Goal: Task Accomplishment & Management: Manage account settings

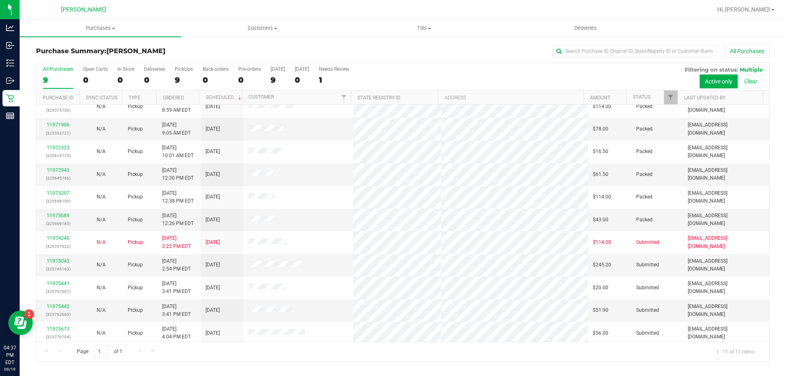
scroll to position [12, 0]
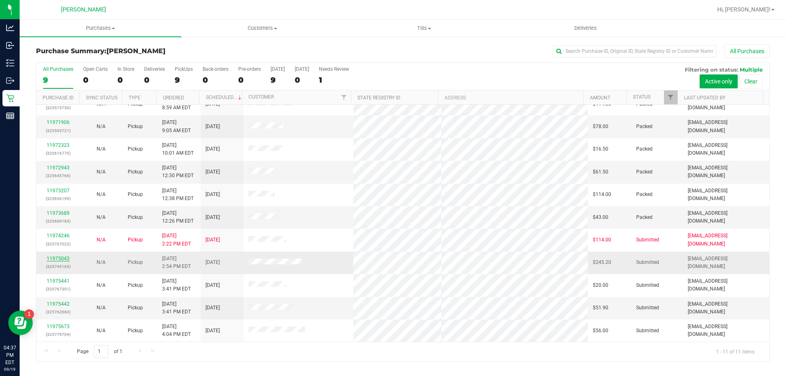
click at [63, 257] on link "11975043" at bounding box center [58, 259] width 23 height 6
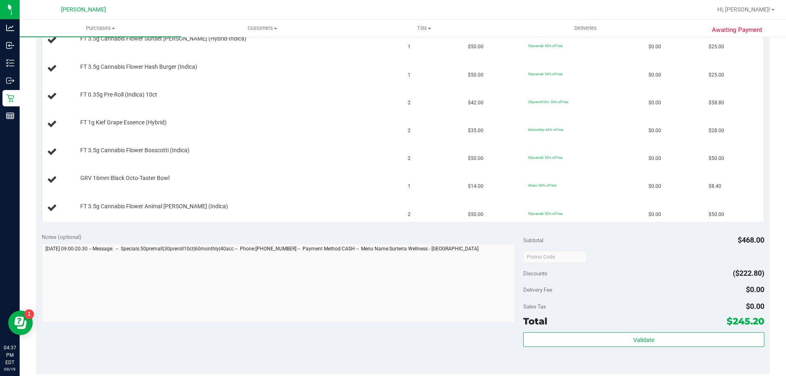
scroll to position [409, 0]
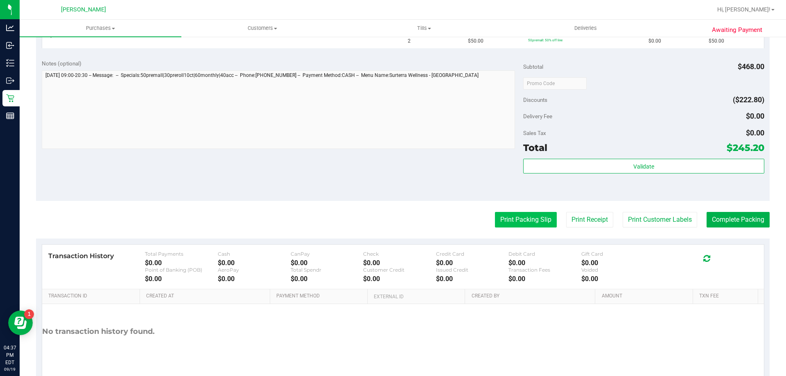
click at [513, 218] on button "Print Packing Slip" at bounding box center [526, 220] width 62 height 16
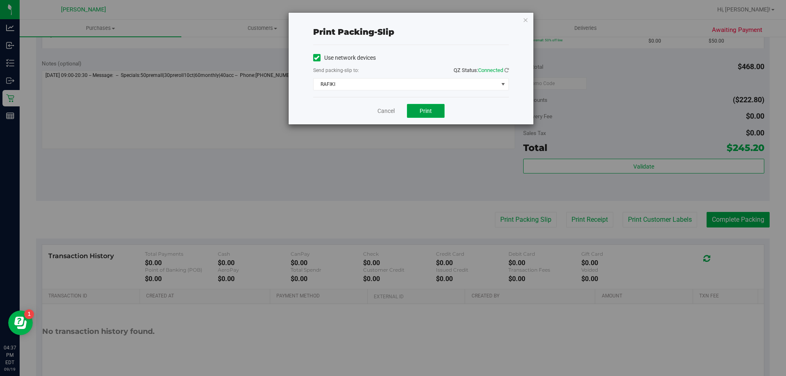
click at [435, 111] on button "Print" at bounding box center [426, 111] width 38 height 14
click at [522, 22] on div "Print packing-slip Use network devices Send packing-slip to: QZ Status: Connect…" at bounding box center [411, 69] width 245 height 112
click at [527, 17] on icon "button" at bounding box center [526, 20] width 6 height 10
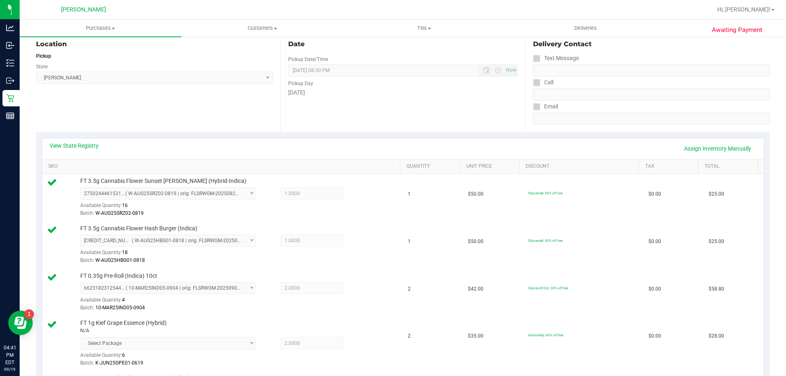
scroll to position [41, 0]
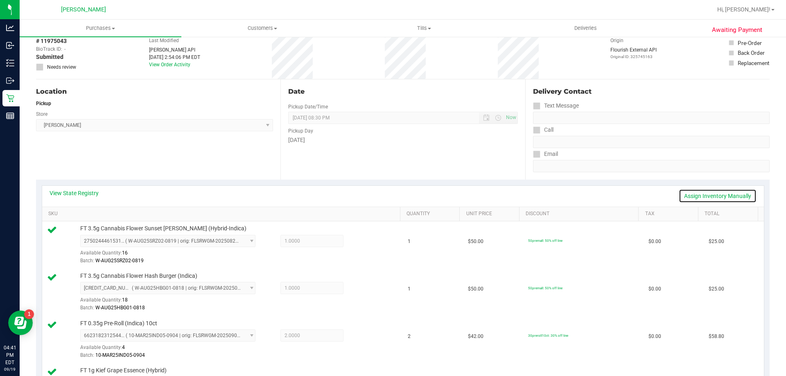
click at [721, 194] on link "Assign Inventory Manually" at bounding box center [718, 196] width 78 height 14
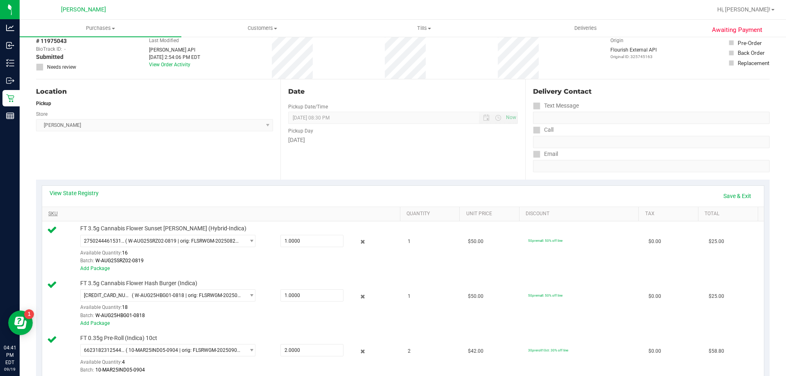
scroll to position [287, 0]
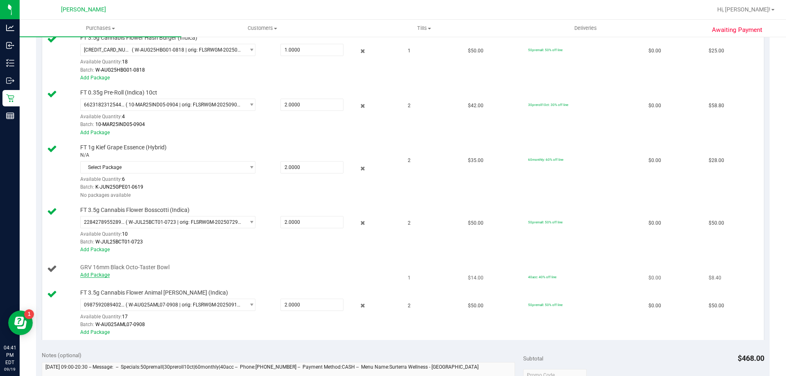
click at [99, 276] on link "Add Package" at bounding box center [94, 275] width 29 height 6
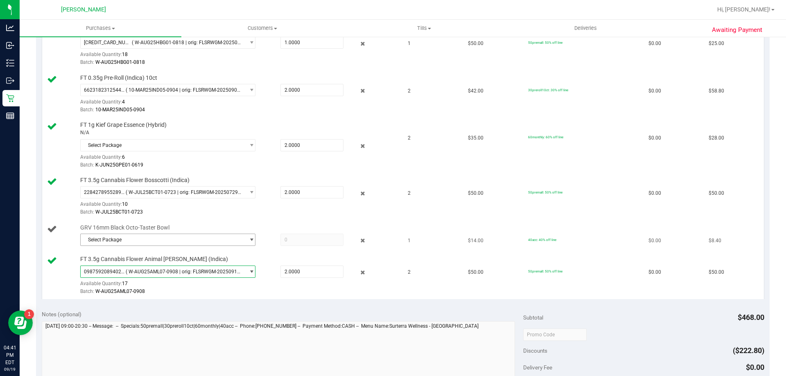
click at [169, 241] on span "Select Package" at bounding box center [163, 239] width 164 height 11
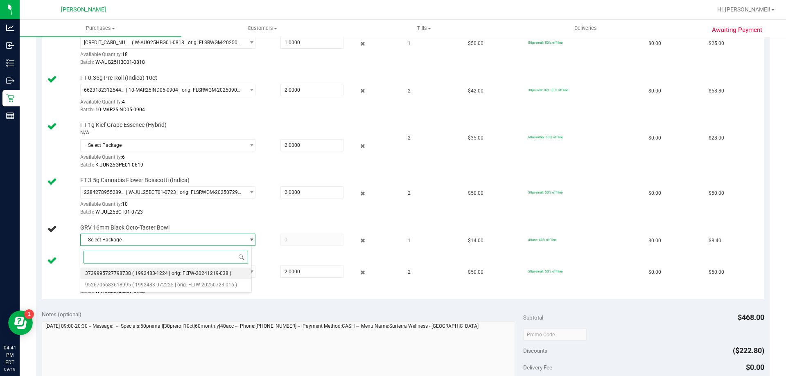
click at [174, 274] on span "( 1992483-1224 | orig: FLTW-20241219-038 )" at bounding box center [181, 274] width 99 height 6
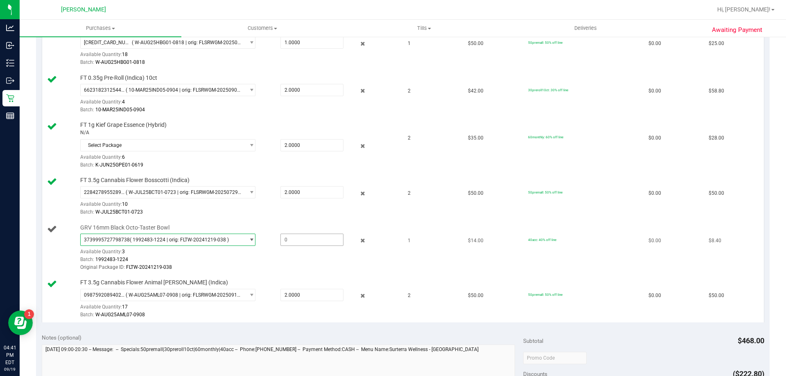
click at [287, 237] on span at bounding box center [311, 240] width 63 height 12
type input "3"
type input "1.0000"
click at [291, 266] on div "Original Package ID: FLTW-20241219-038" at bounding box center [238, 268] width 316 height 8
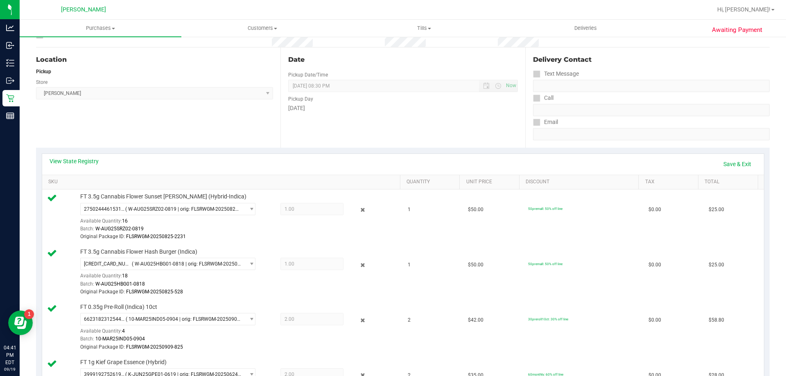
scroll to position [41, 0]
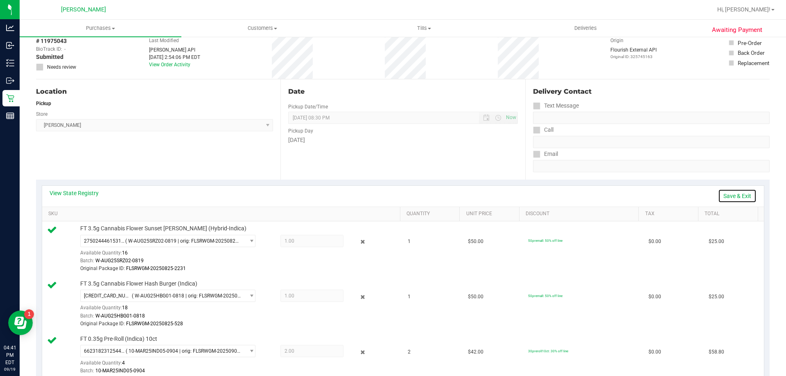
click at [727, 194] on link "Save & Exit" at bounding box center [737, 196] width 38 height 14
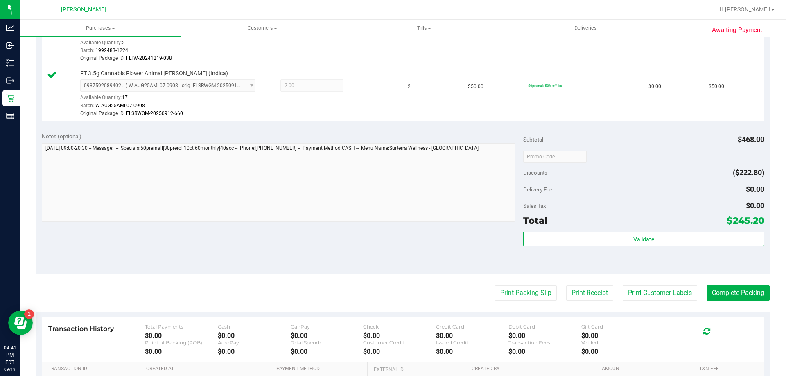
scroll to position [532, 0]
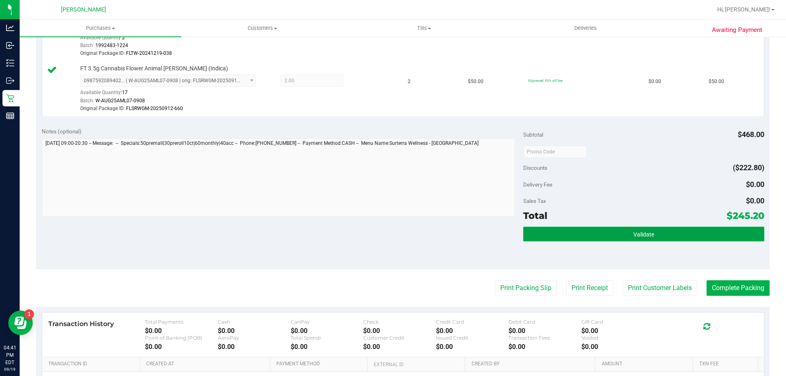
click at [582, 231] on button "Validate" at bounding box center [643, 234] width 241 height 15
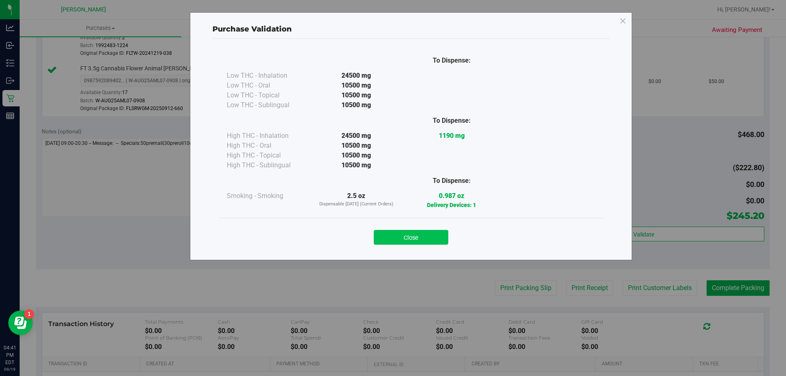
click at [408, 234] on button "Close" at bounding box center [411, 237] width 75 height 15
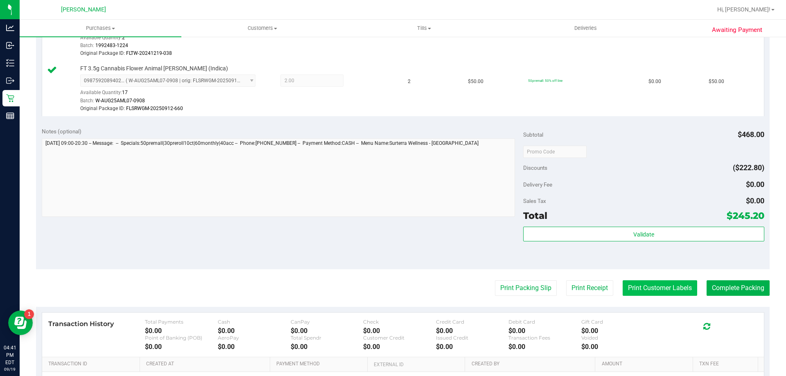
click at [667, 291] on button "Print Customer Labels" at bounding box center [660, 288] width 75 height 16
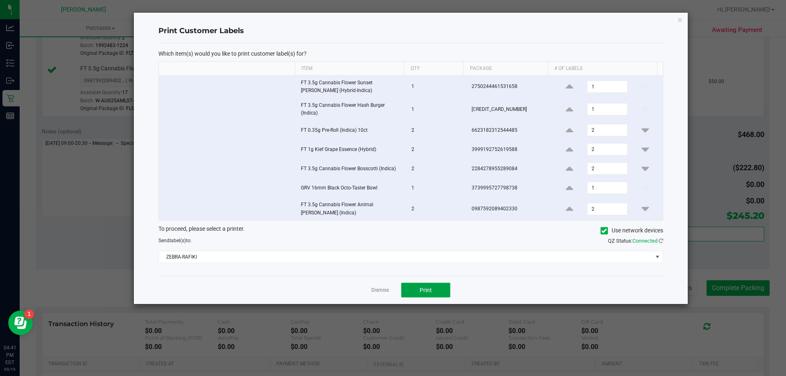
click at [414, 284] on button "Print" at bounding box center [425, 290] width 49 height 15
click at [682, 22] on icon "button" at bounding box center [680, 20] width 6 height 10
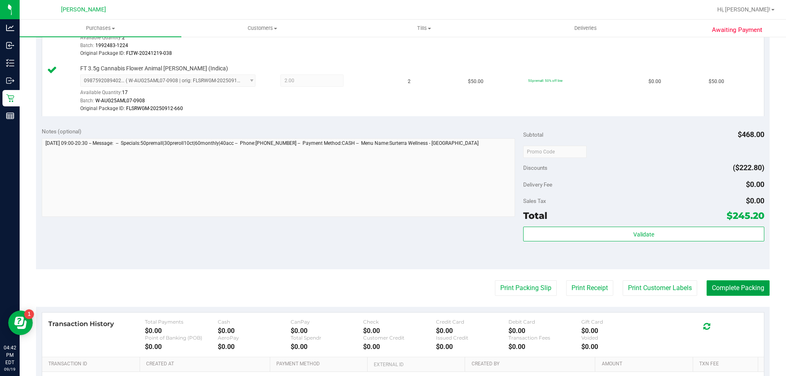
click at [722, 292] on button "Complete Packing" at bounding box center [738, 288] width 63 height 16
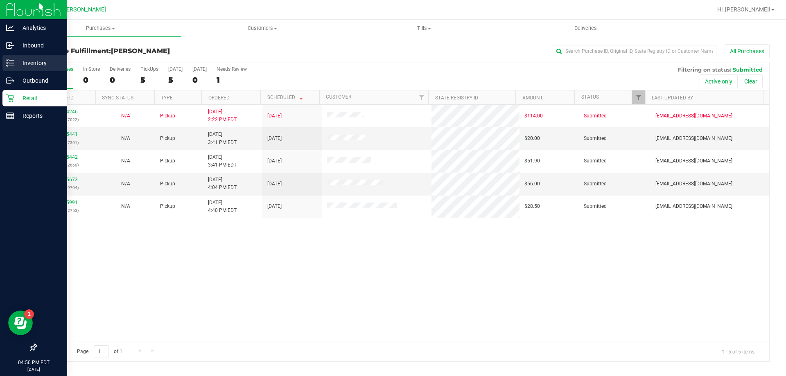
click at [5, 61] on div "Inventory" at bounding box center [34, 63] width 65 height 16
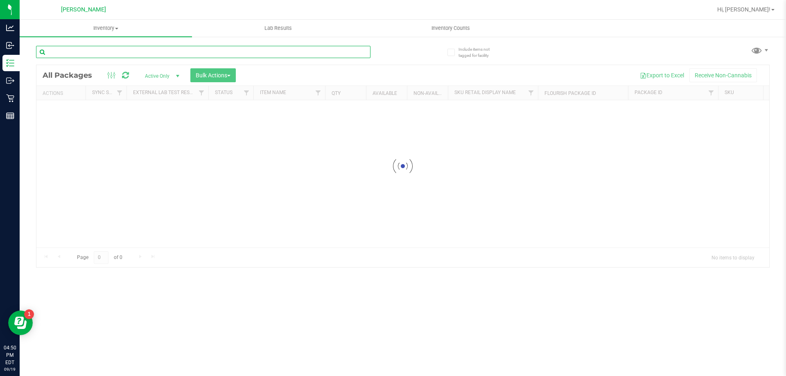
click at [109, 47] on input "text" at bounding box center [203, 52] width 335 height 12
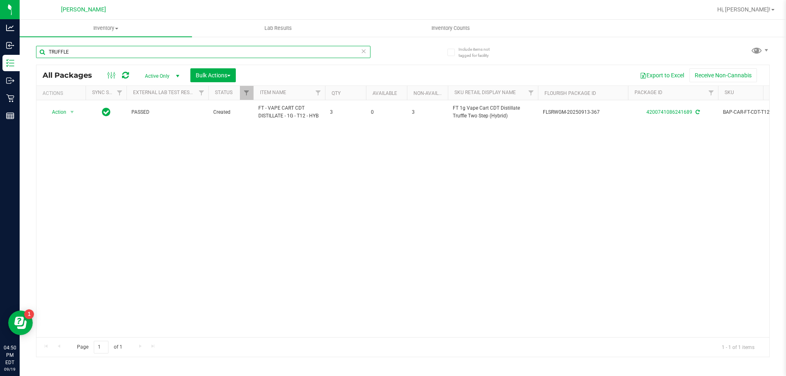
click at [176, 54] on input "TRUFFLE" at bounding box center [203, 52] width 335 height 12
type input "T"
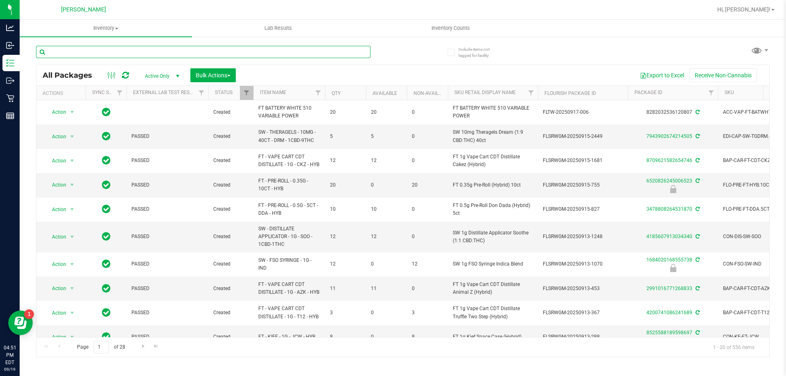
click at [176, 54] on input "text" at bounding box center [203, 52] width 335 height 12
click at [154, 51] on input "text" at bounding box center [203, 52] width 335 height 12
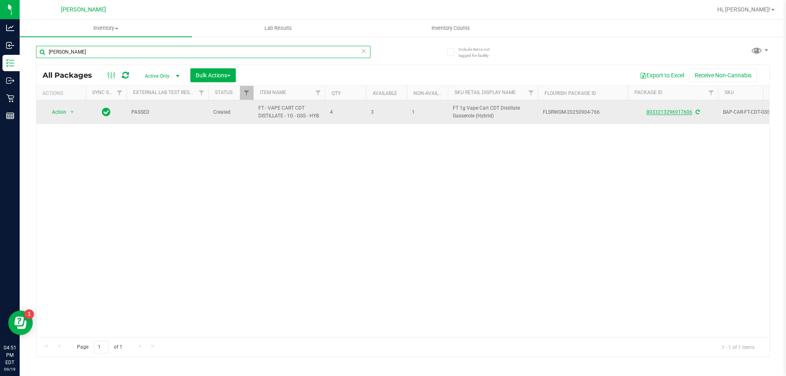
type input "GASSER"
click at [674, 111] on link "8033213296917606" at bounding box center [670, 112] width 46 height 6
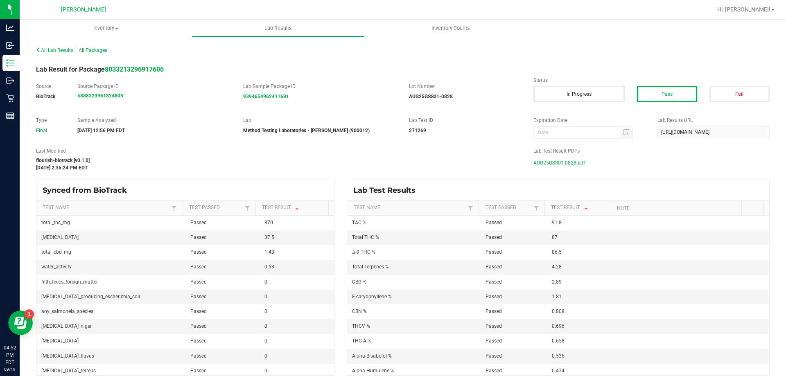
click at [537, 165] on span "AUG25GSS01-0828.pdf" at bounding box center [560, 163] width 52 height 12
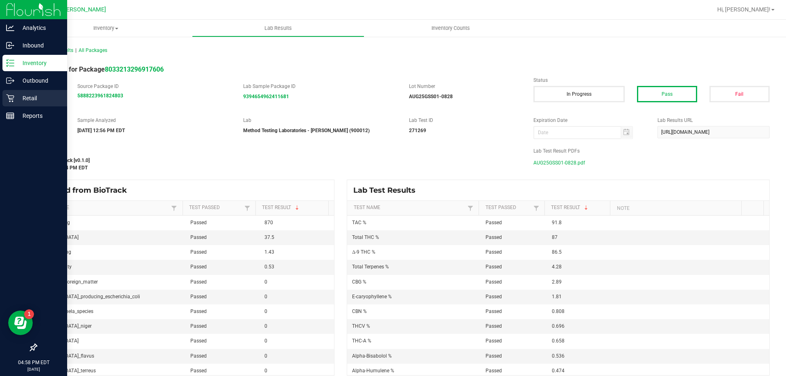
click at [16, 99] on p "Retail" at bounding box center [38, 98] width 49 height 10
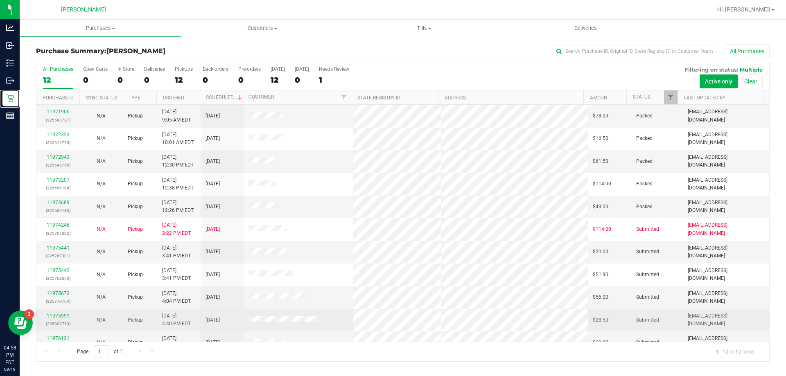
scroll to position [35, 0]
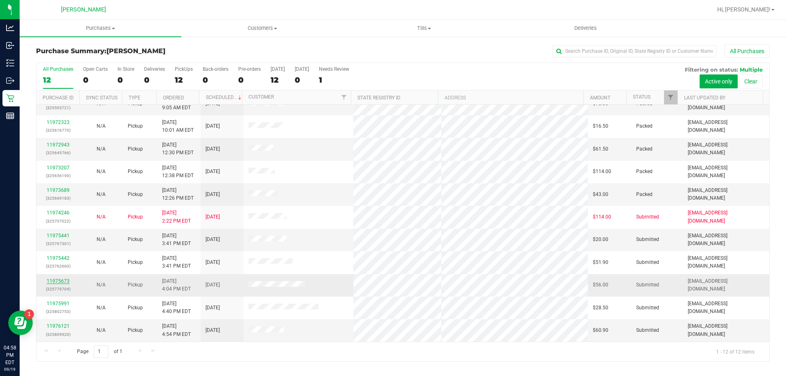
click at [68, 282] on link "11975673" at bounding box center [58, 281] width 23 height 6
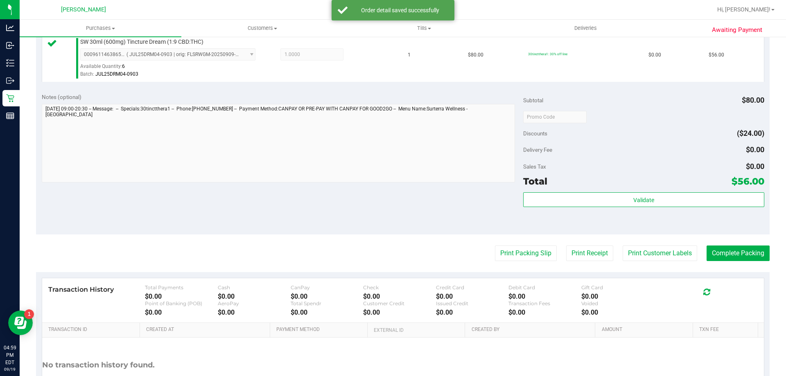
scroll to position [293, 0]
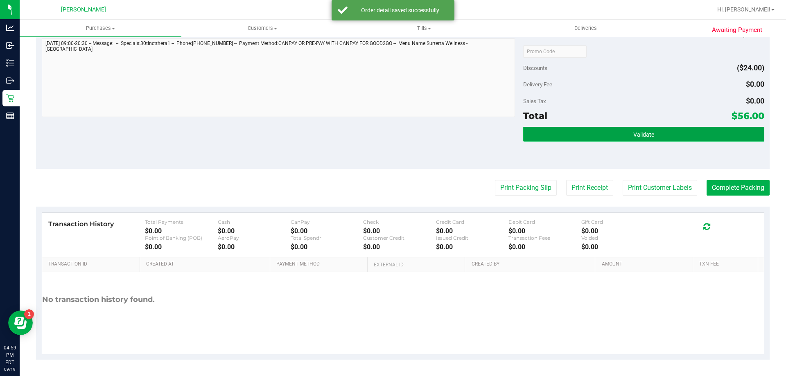
click at [613, 136] on button "Validate" at bounding box center [643, 134] width 241 height 15
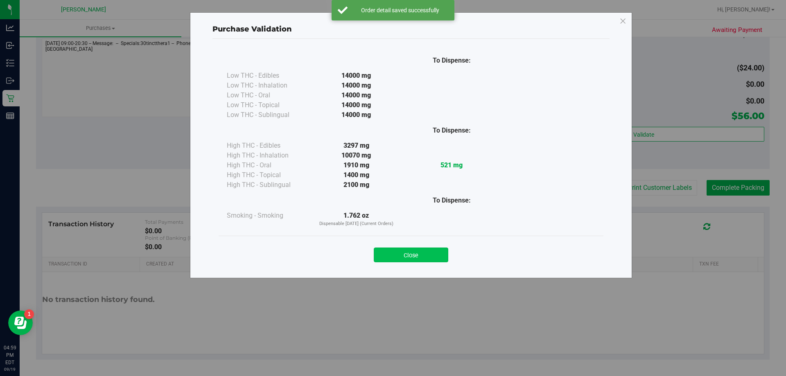
click at [436, 260] on button "Close" at bounding box center [411, 255] width 75 height 15
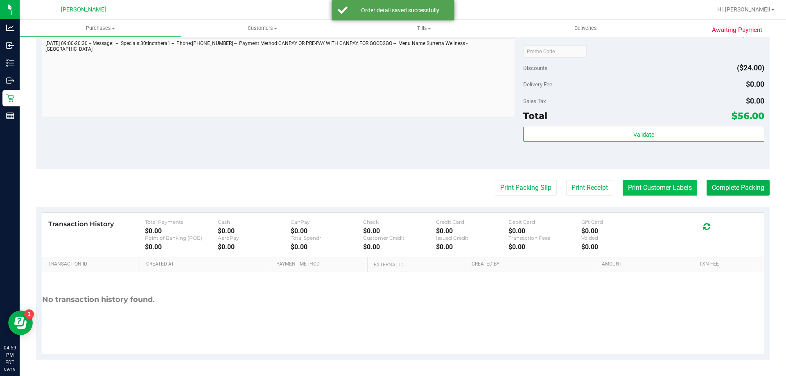
click at [655, 188] on button "Print Customer Labels" at bounding box center [660, 188] width 75 height 16
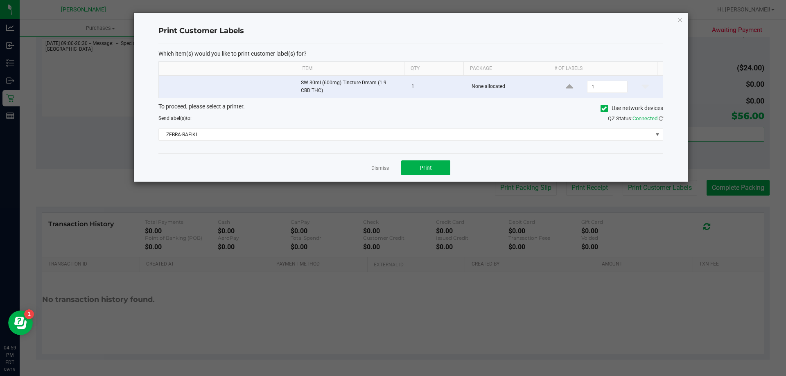
click at [426, 160] on div "Dismiss Print" at bounding box center [410, 168] width 505 height 28
click at [428, 161] on button "Print" at bounding box center [425, 168] width 49 height 15
click at [380, 172] on link "Dismiss" at bounding box center [380, 168] width 18 height 7
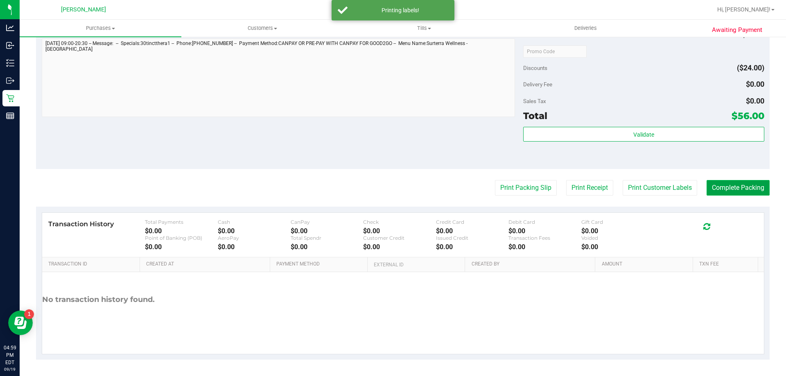
click at [742, 186] on button "Complete Packing" at bounding box center [738, 188] width 63 height 16
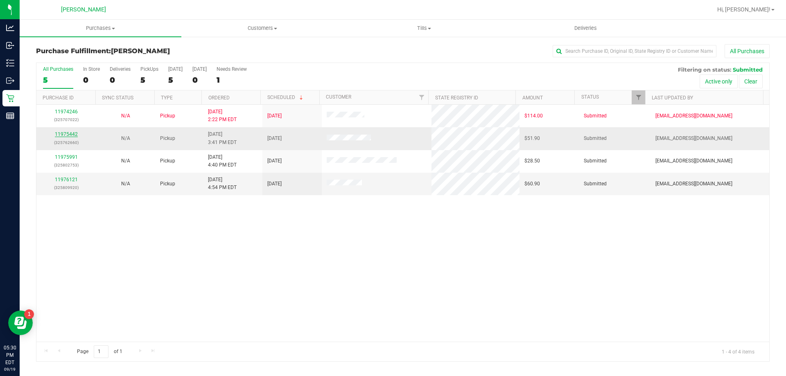
click at [61, 133] on link "11975442" at bounding box center [66, 134] width 23 height 6
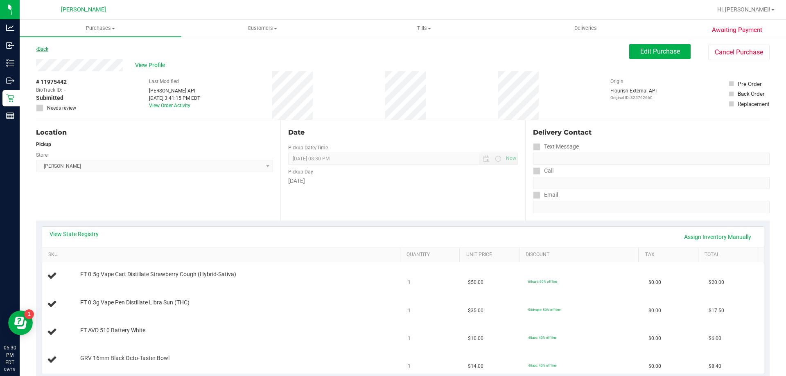
click at [43, 46] on link "Back" at bounding box center [42, 49] width 12 height 6
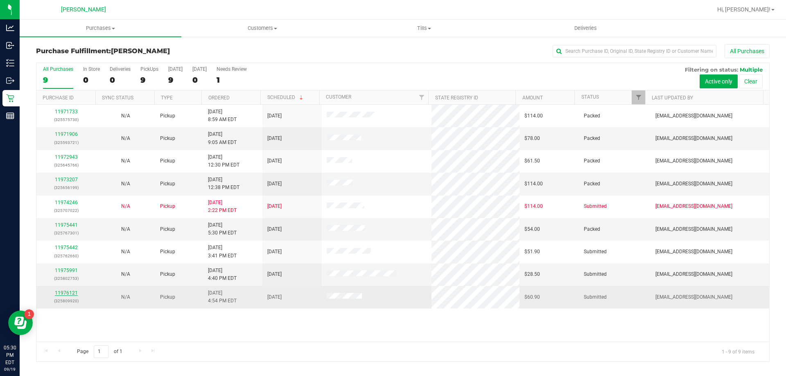
click at [73, 293] on link "11976121" at bounding box center [66, 293] width 23 height 6
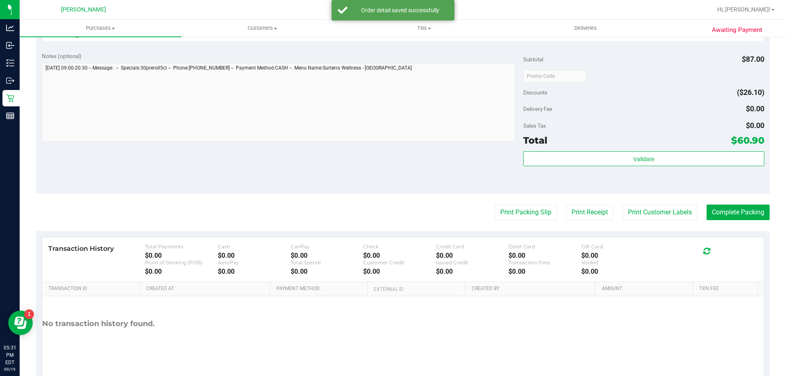
scroll to position [341, 0]
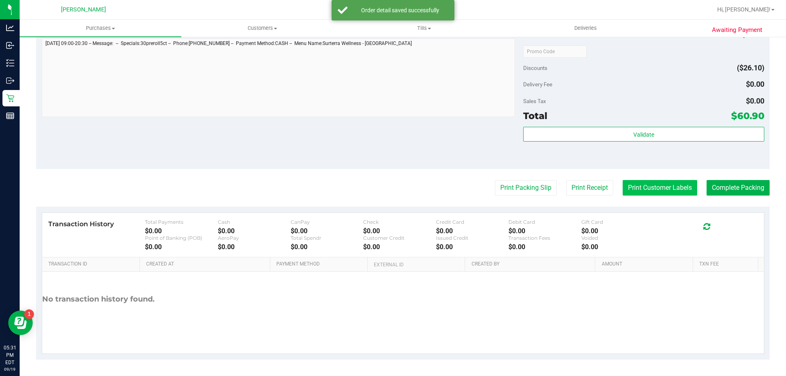
click at [644, 192] on button "Print Customer Labels" at bounding box center [660, 188] width 75 height 16
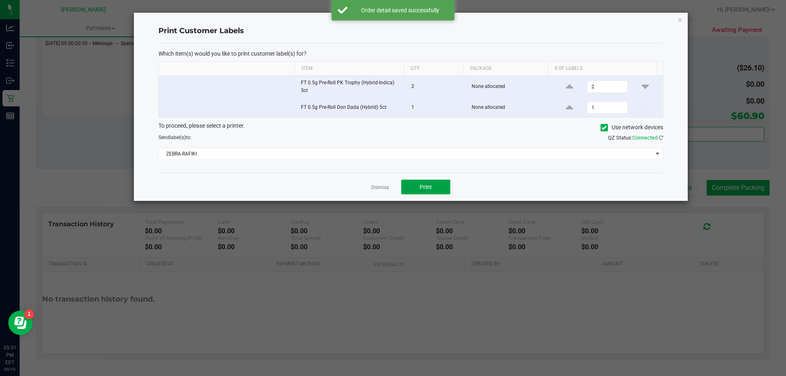
click at [409, 187] on button "Print" at bounding box center [425, 187] width 49 height 15
click at [389, 185] on div "Dismiss Print" at bounding box center [410, 187] width 505 height 28
click at [366, 192] on div "Dismiss Print" at bounding box center [410, 187] width 505 height 28
click at [379, 184] on link "Dismiss" at bounding box center [380, 187] width 18 height 7
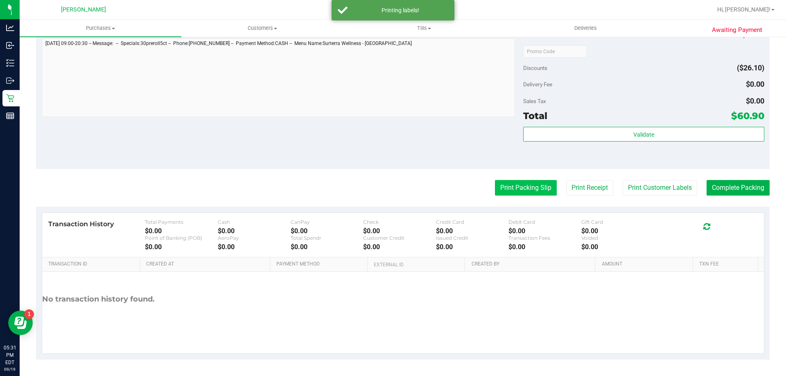
click at [529, 190] on button "Print Packing Slip" at bounding box center [526, 188] width 62 height 16
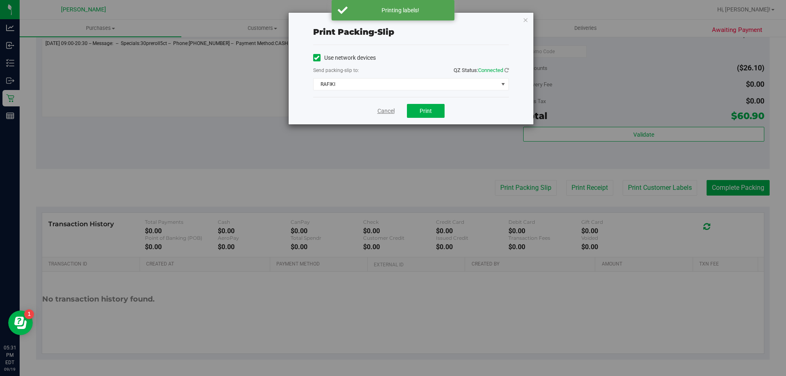
drag, startPoint x: 387, startPoint y: 103, endPoint x: 385, endPoint y: 112, distance: 9.2
click at [387, 104] on div "Cancel Print" at bounding box center [411, 110] width 196 height 27
click at [385, 114] on link "Cancel" at bounding box center [386, 111] width 17 height 9
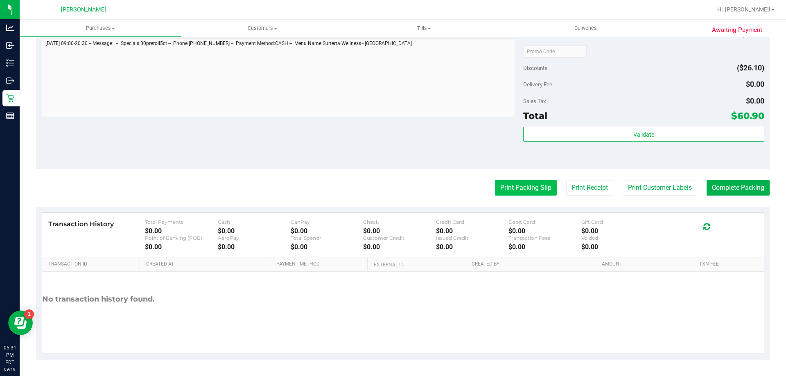
click at [523, 186] on button "Print Packing Slip" at bounding box center [526, 188] width 62 height 16
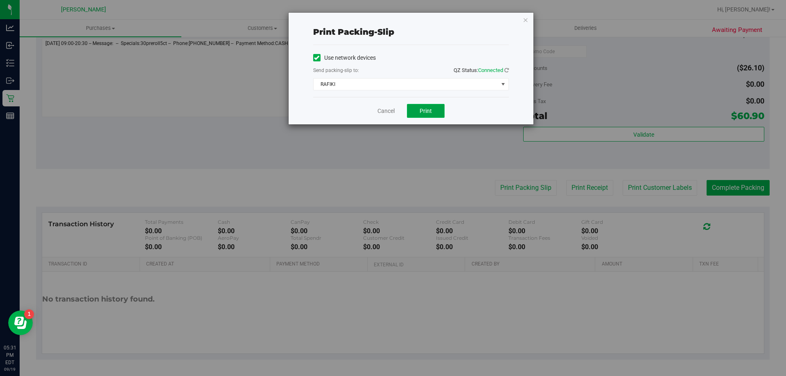
click at [415, 110] on button "Print" at bounding box center [426, 111] width 38 height 14
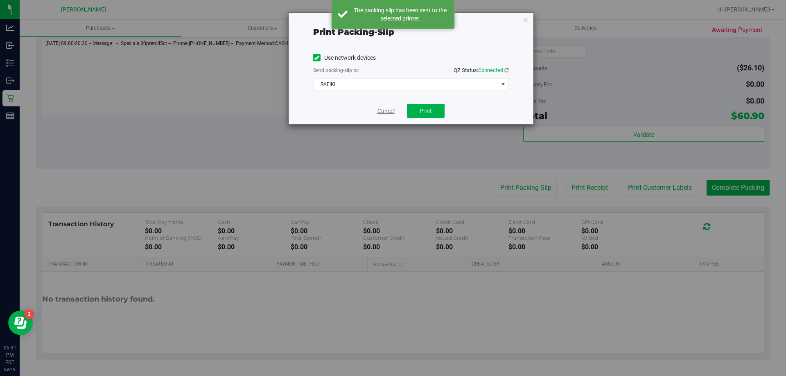
click at [380, 113] on link "Cancel" at bounding box center [386, 111] width 17 height 9
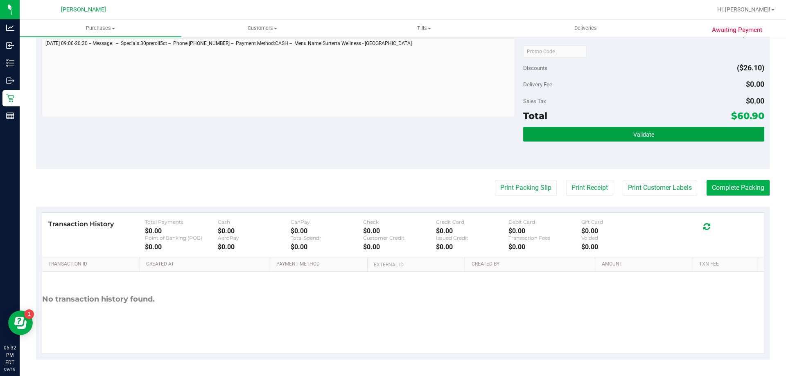
click at [699, 134] on button "Validate" at bounding box center [643, 134] width 241 height 15
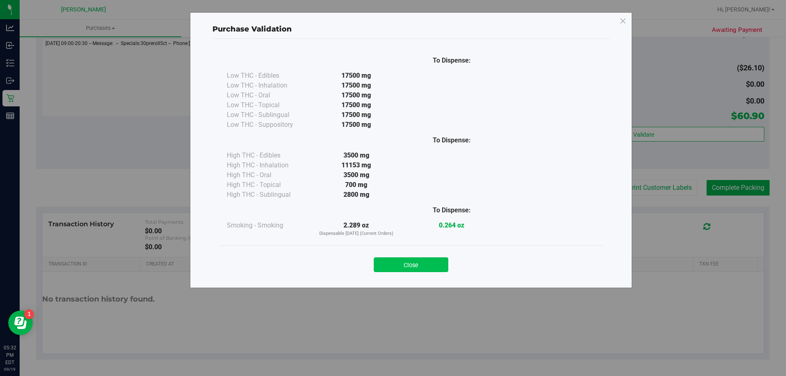
click at [418, 266] on button "Close" at bounding box center [411, 265] width 75 height 15
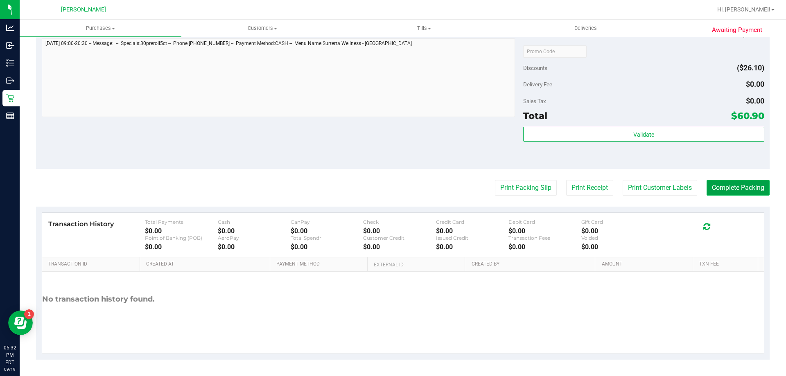
click at [742, 189] on button "Complete Packing" at bounding box center [738, 188] width 63 height 16
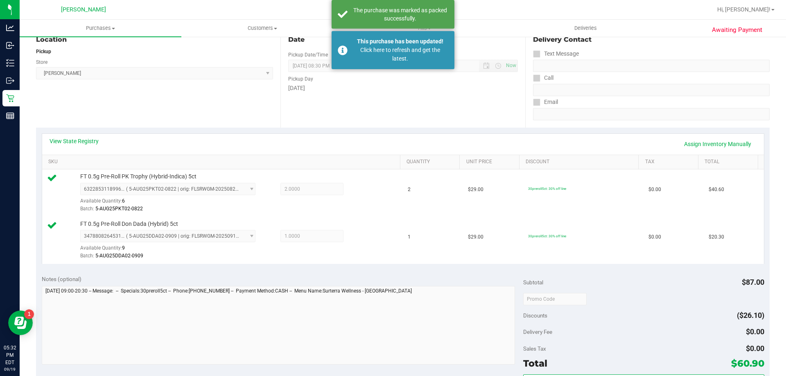
scroll to position [0, 0]
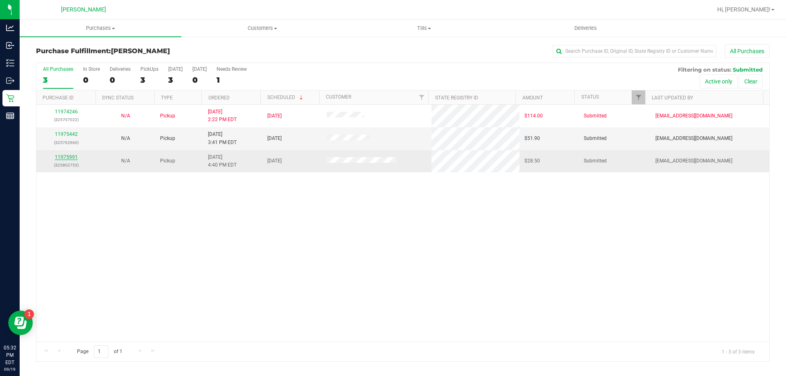
click at [72, 158] on link "11975991" at bounding box center [66, 157] width 23 height 6
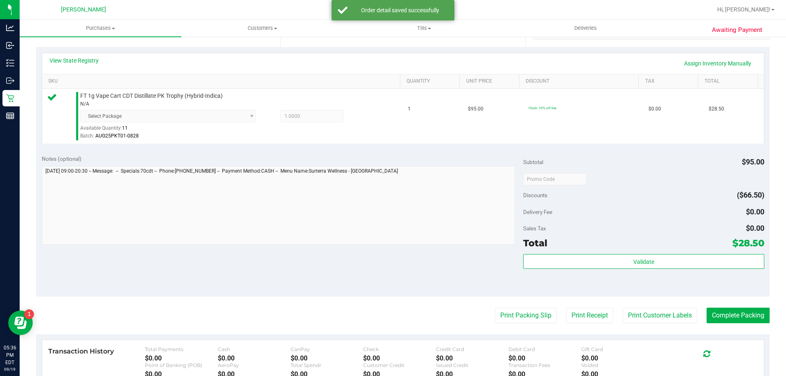
scroll to position [205, 0]
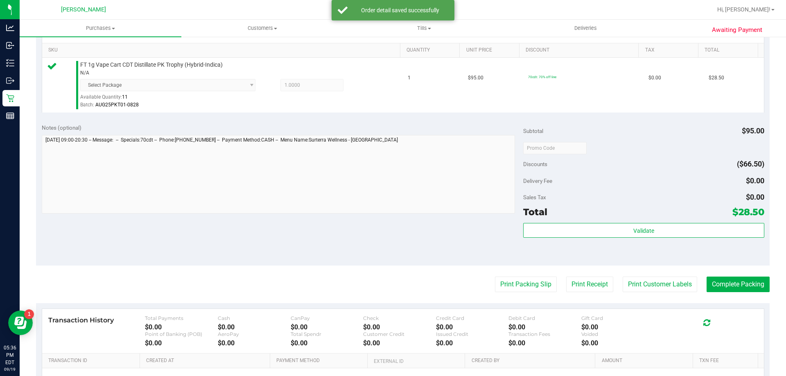
click at [563, 246] on div "Validate" at bounding box center [643, 241] width 241 height 37
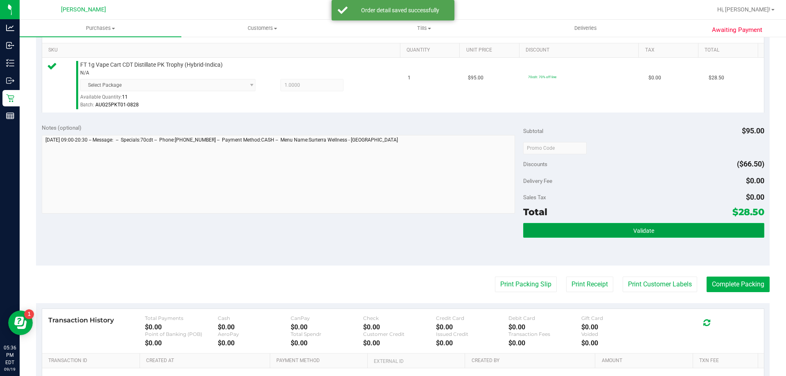
click at [569, 235] on button "Validate" at bounding box center [643, 230] width 241 height 15
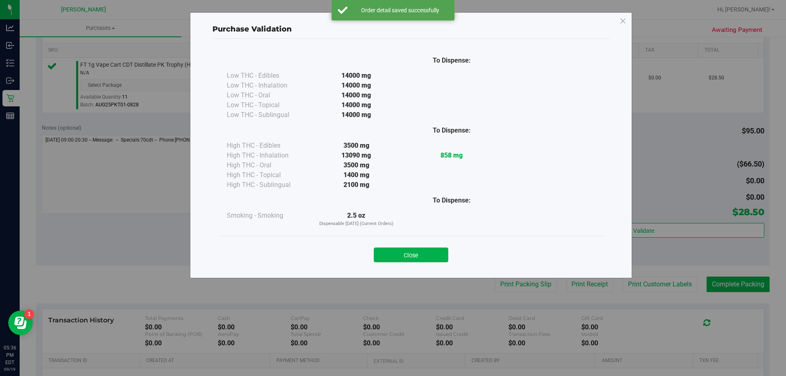
click at [447, 252] on button "Close" at bounding box center [411, 255] width 75 height 15
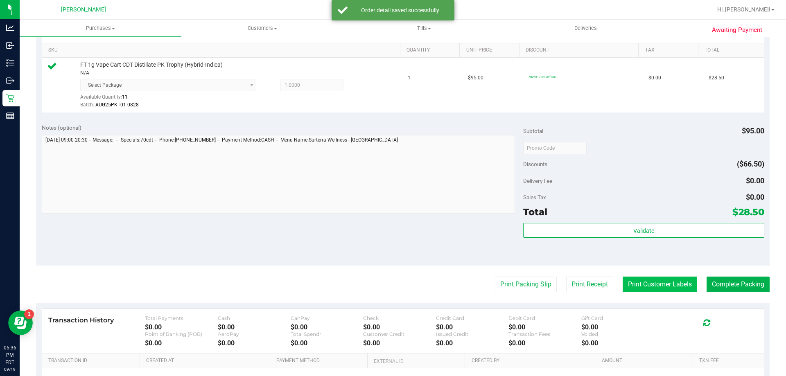
click at [632, 280] on button "Print Customer Labels" at bounding box center [660, 285] width 75 height 16
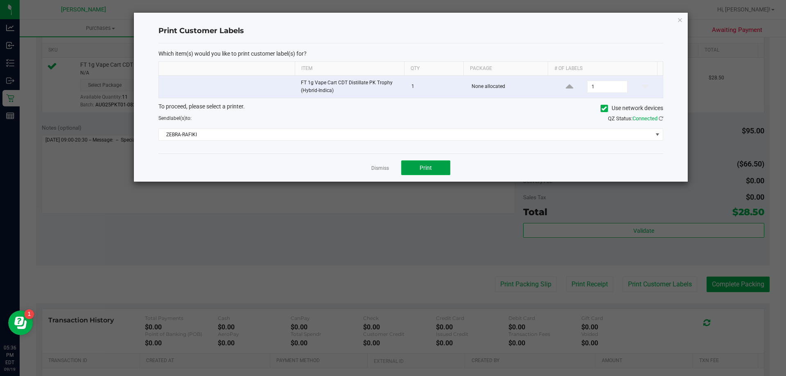
click at [425, 172] on button "Print" at bounding box center [425, 168] width 49 height 15
click at [385, 169] on link "Dismiss" at bounding box center [380, 168] width 18 height 7
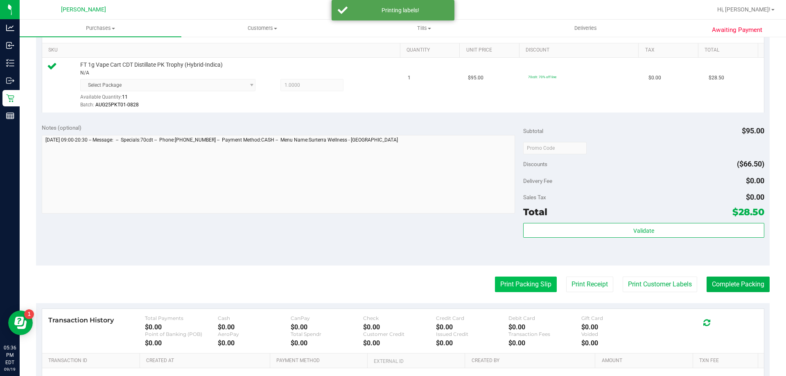
click at [529, 286] on button "Print Packing Slip" at bounding box center [526, 285] width 62 height 16
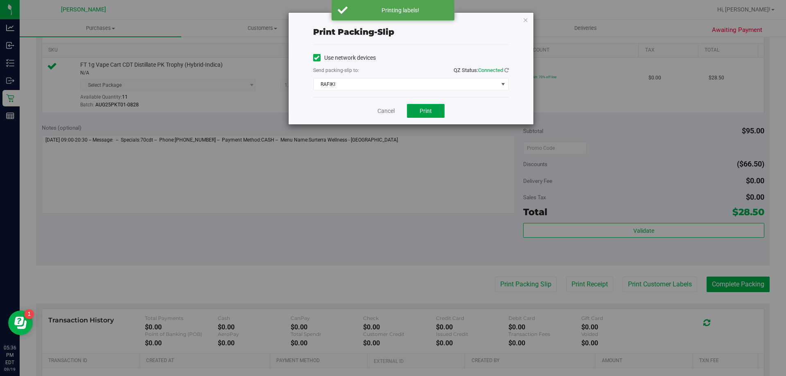
click at [434, 106] on button "Print" at bounding box center [426, 111] width 38 height 14
click at [387, 108] on link "Cancel" at bounding box center [386, 111] width 17 height 9
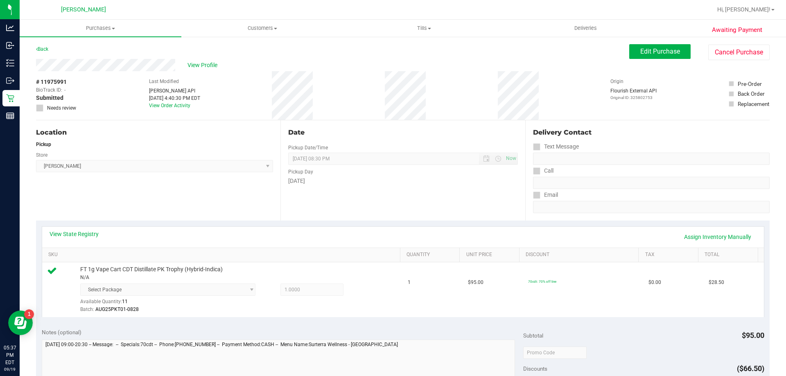
scroll to position [246, 0]
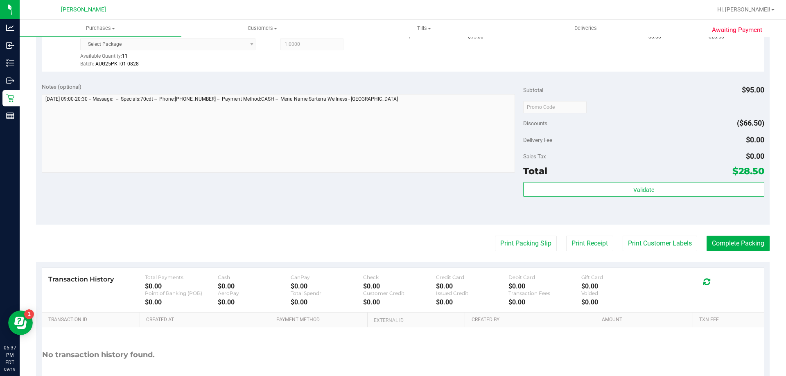
click at [724, 233] on purchase-details "Back Edit Purchase Cancel Purchase View Profile # 11975991 BioTrack ID: - Submi…" at bounding box center [403, 107] width 734 height 617
click at [728, 236] on button "Complete Packing" at bounding box center [738, 244] width 63 height 16
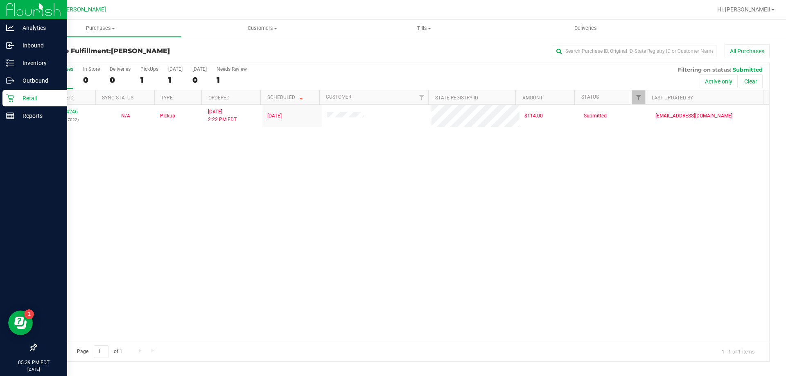
click at [14, 103] on p "Retail" at bounding box center [38, 98] width 49 height 10
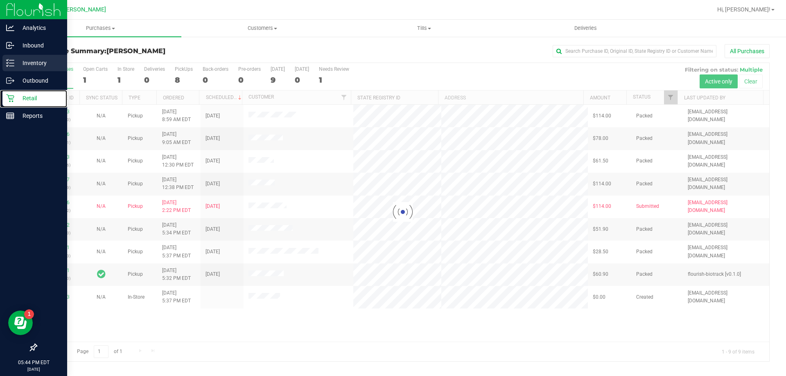
click at [7, 63] on icon at bounding box center [10, 63] width 8 height 8
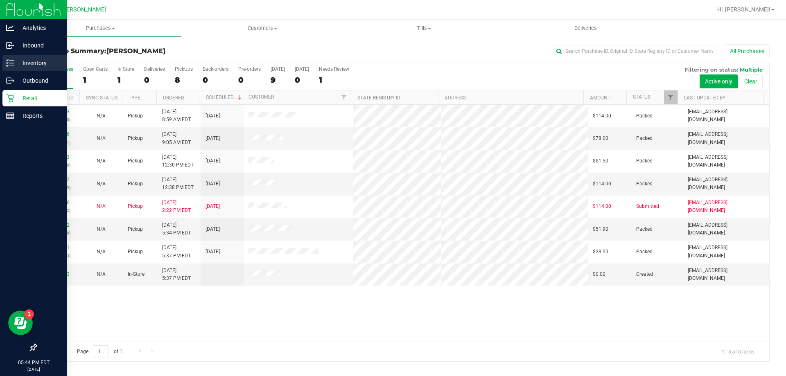
click at [17, 70] on div "Inventory" at bounding box center [34, 63] width 65 height 16
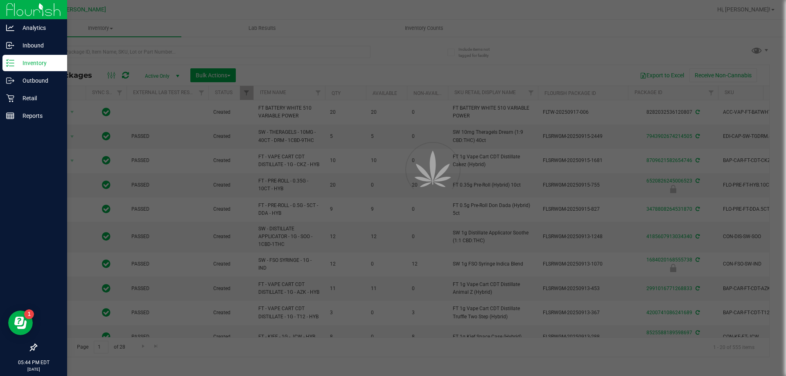
click at [84, 58] on div at bounding box center [393, 188] width 786 height 376
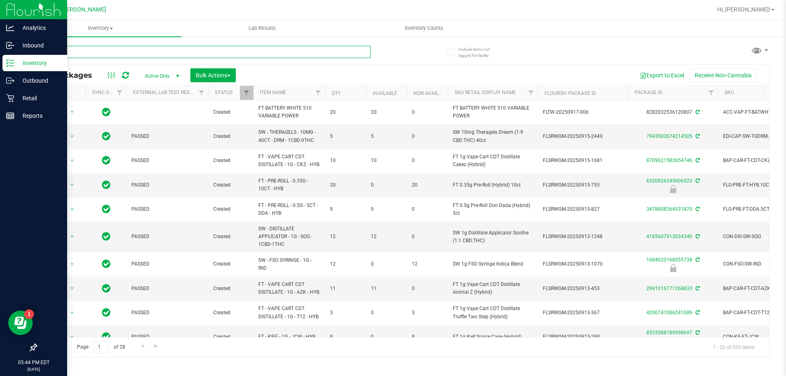
click at [68, 49] on input "text" at bounding box center [203, 52] width 335 height 12
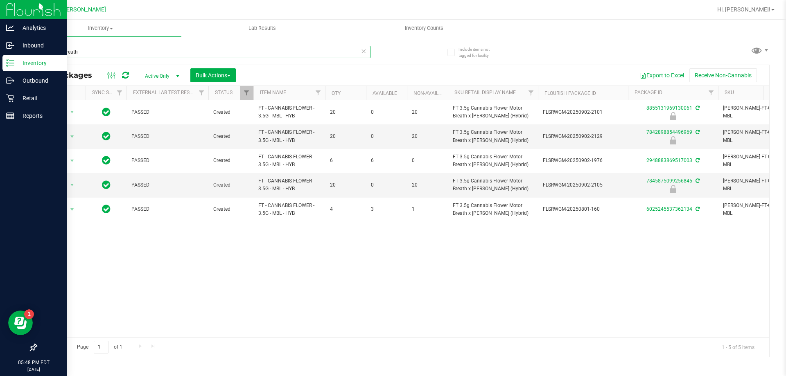
type input "motor breath"
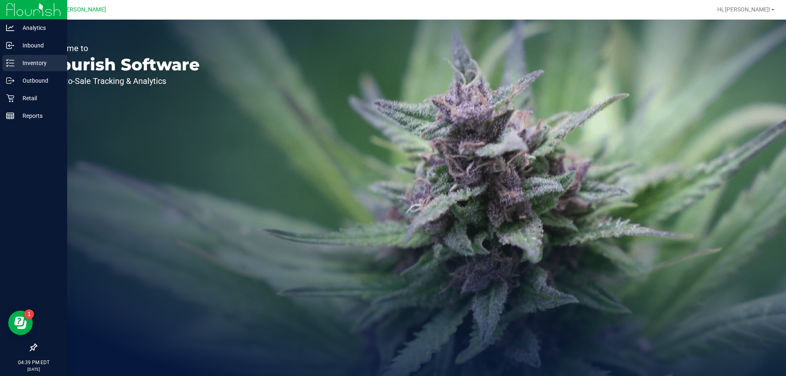
click at [34, 57] on div "Inventory" at bounding box center [34, 63] width 65 height 16
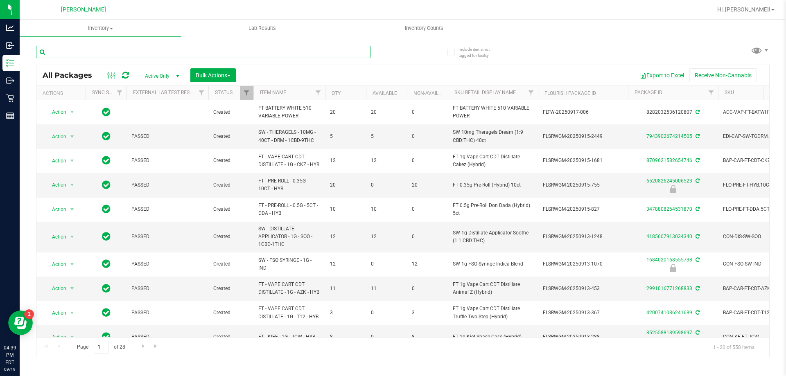
click at [104, 50] on input "text" at bounding box center [203, 52] width 335 height 12
type input "GRAPE"
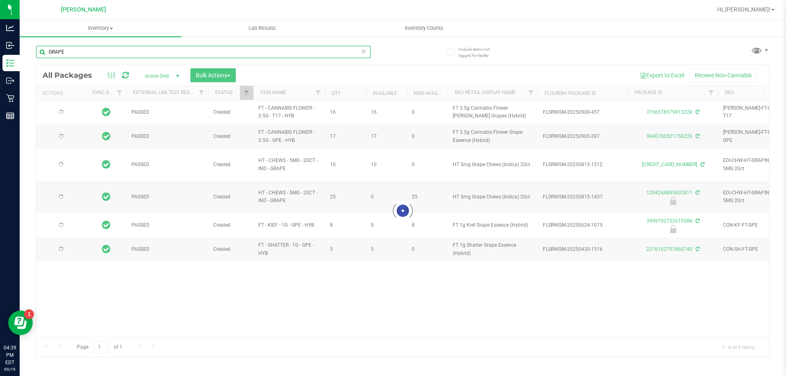
type input "[DATE]"
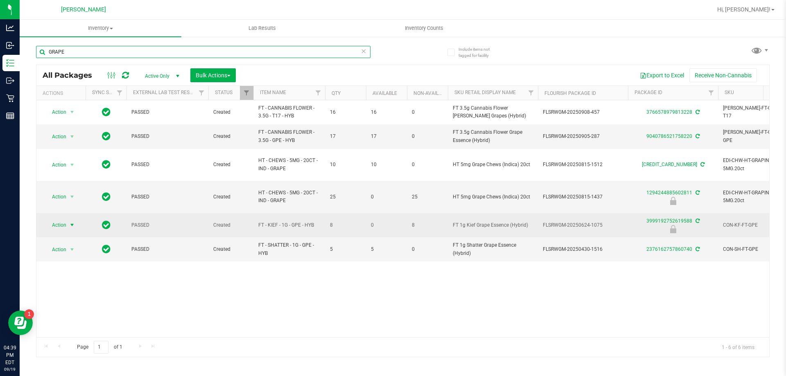
type input "GRAPE"
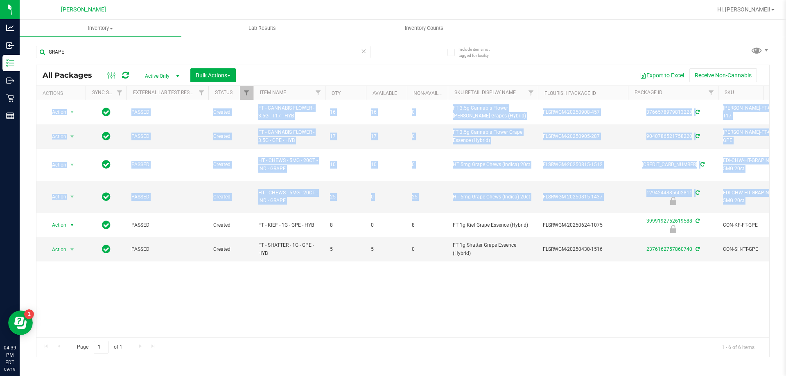
drag, startPoint x: 48, startPoint y: 224, endPoint x: 49, endPoint y: 264, distance: 39.7
click at [49, 264] on div "Action Action Adjust qty Create package Edit attributes Global inventory Locate…" at bounding box center [402, 218] width 733 height 237
click at [358, 27] on uib-tab-heading "Inventory Counts" at bounding box center [424, 28] width 161 height 16
